Goal: Find specific page/section: Find specific page/section

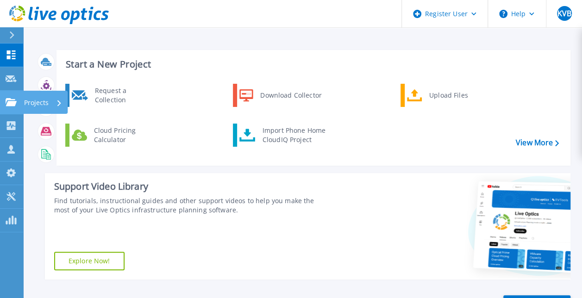
click at [6, 103] on icon at bounding box center [11, 102] width 11 height 8
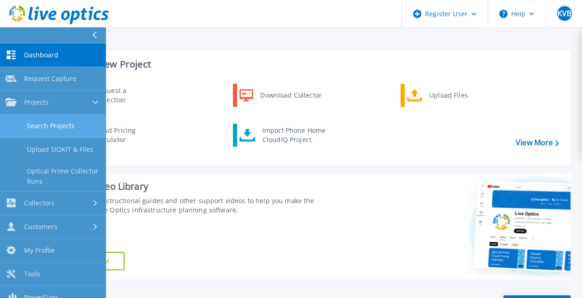
click at [25, 118] on link "Search Projects" at bounding box center [53, 126] width 106 height 24
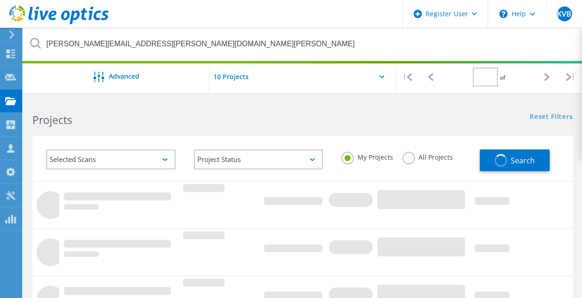
type input "1"
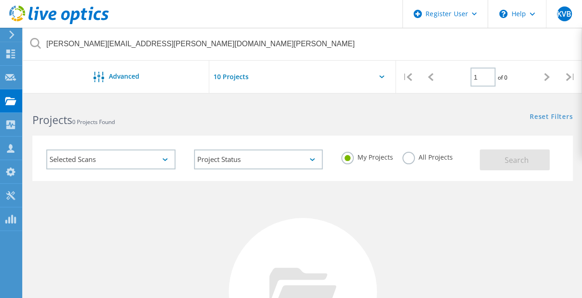
click at [404, 153] on label "All Projects" at bounding box center [428, 156] width 51 height 9
click at [0, 0] on input "All Projects" at bounding box center [0, 0] width 0 height 0
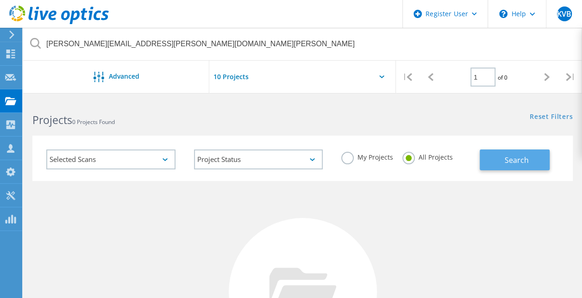
click at [517, 163] on span "Search" at bounding box center [517, 160] width 24 height 10
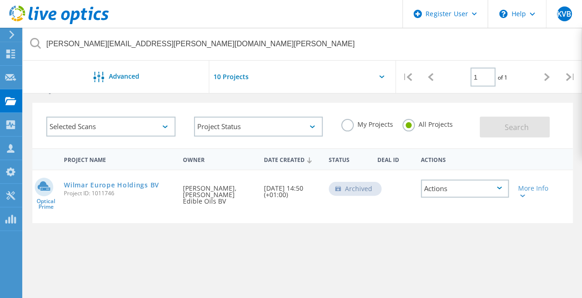
scroll to position [33, 0]
click at [155, 185] on link "Wilmar Europe Holdings BV" at bounding box center [111, 185] width 95 height 6
